Goal: Information Seeking & Learning: Learn about a topic

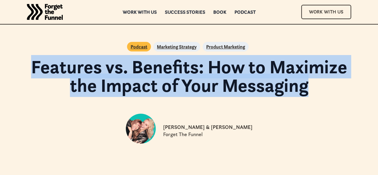
drag, startPoint x: 314, startPoint y: 88, endPoint x: 25, endPoint y: 73, distance: 289.6
click at [25, 73] on h1 "Features vs. Benefits: How to Maximize the Impact of Your Messaging" at bounding box center [188, 75] width 339 height 37
copy h1 "Features vs. Benefits: How to Maximize the Impact of Your Messaging"
click at [169, 66] on h1 "Features vs. Benefits: How to Maximize the Impact of Your Messaging" at bounding box center [188, 75] width 339 height 37
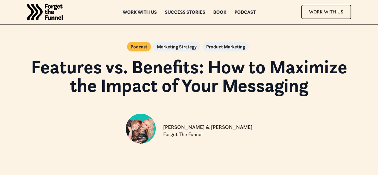
drag, startPoint x: 169, startPoint y: 66, endPoint x: 318, endPoint y: 90, distance: 151.3
click at [318, 90] on h1 "Features vs. Benefits: How to Maximize the Impact of Your Messaging" at bounding box center [188, 75] width 339 height 37
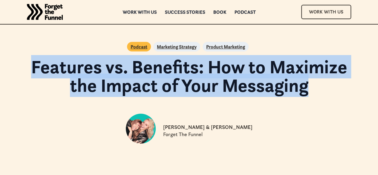
drag, startPoint x: 318, startPoint y: 90, endPoint x: 42, endPoint y: 63, distance: 277.1
click at [42, 63] on h1 "Features vs. Benefits: How to Maximize the Impact of Your Messaging" at bounding box center [188, 75] width 339 height 37
copy div "Features vs. Benefits: How to Maximize the Impact of Your Messaging (Coming Soo…"
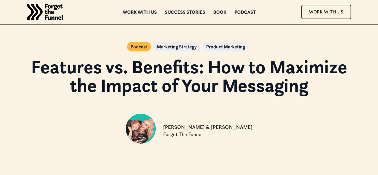
click at [263, 124] on div "Georgiana Laudi & Claire Suellentrop Forget The Funnel" at bounding box center [188, 130] width 339 height 42
drag, startPoint x: 255, startPoint y: 127, endPoint x: 162, endPoint y: 127, distance: 93.5
click at [162, 127] on div "Georgiana Laudi & Claire Suellentrop Forget The Funnel" at bounding box center [188, 130] width 339 height 42
copy p "[PERSON_NAME] & [PERSON_NAME]"
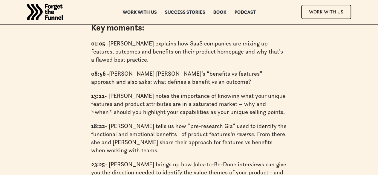
scroll to position [6390, 0]
